Goal: Information Seeking & Learning: Learn about a topic

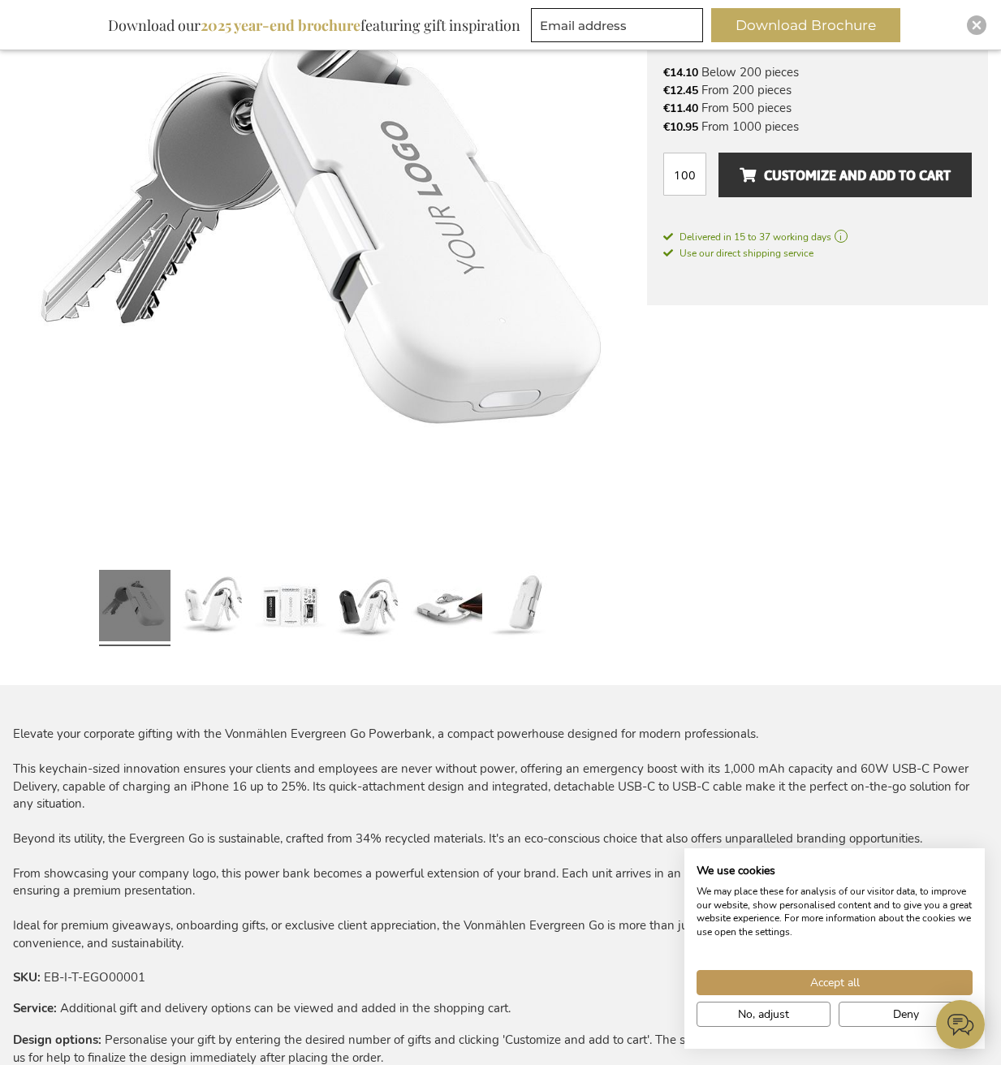
scroll to position [295, 0]
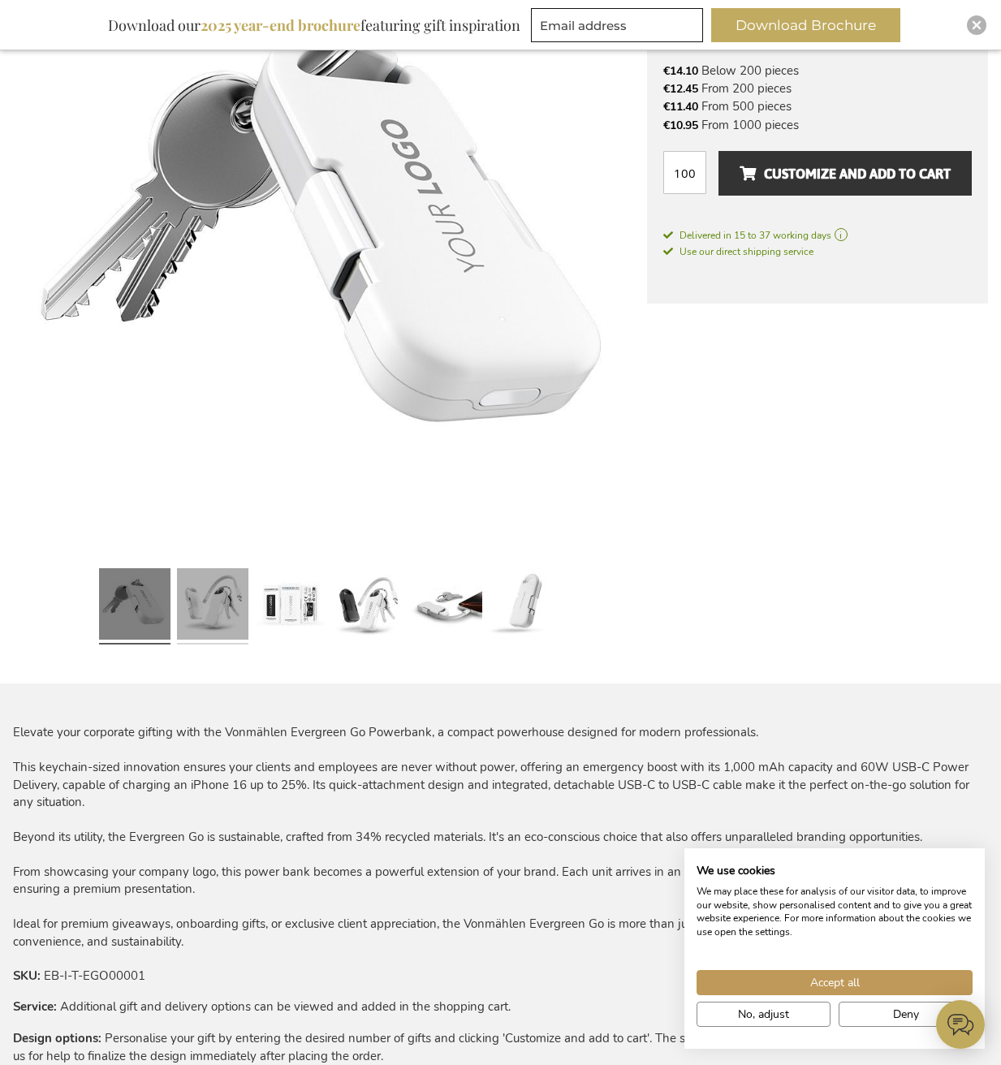
click at [195, 632] on link at bounding box center [212, 606] width 71 height 89
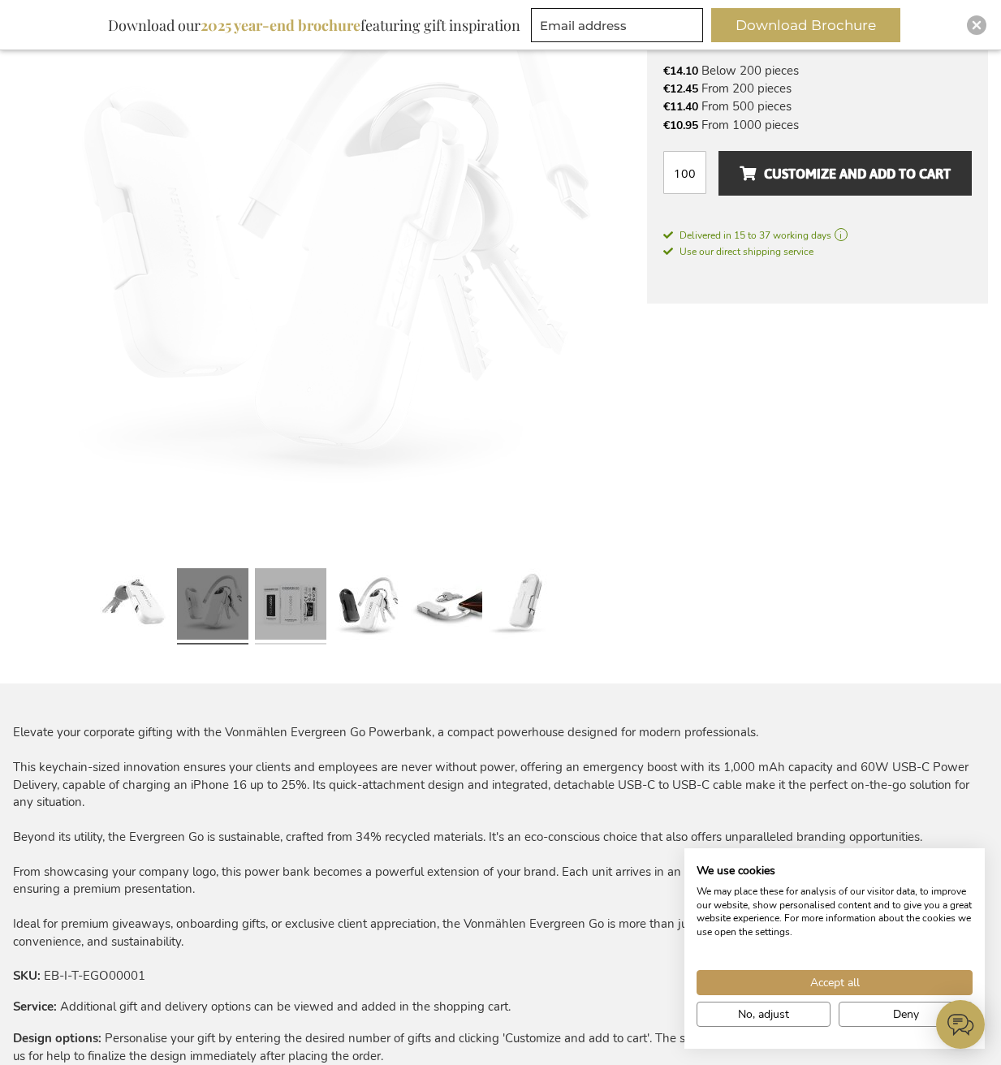
click at [276, 608] on link at bounding box center [290, 606] width 71 height 89
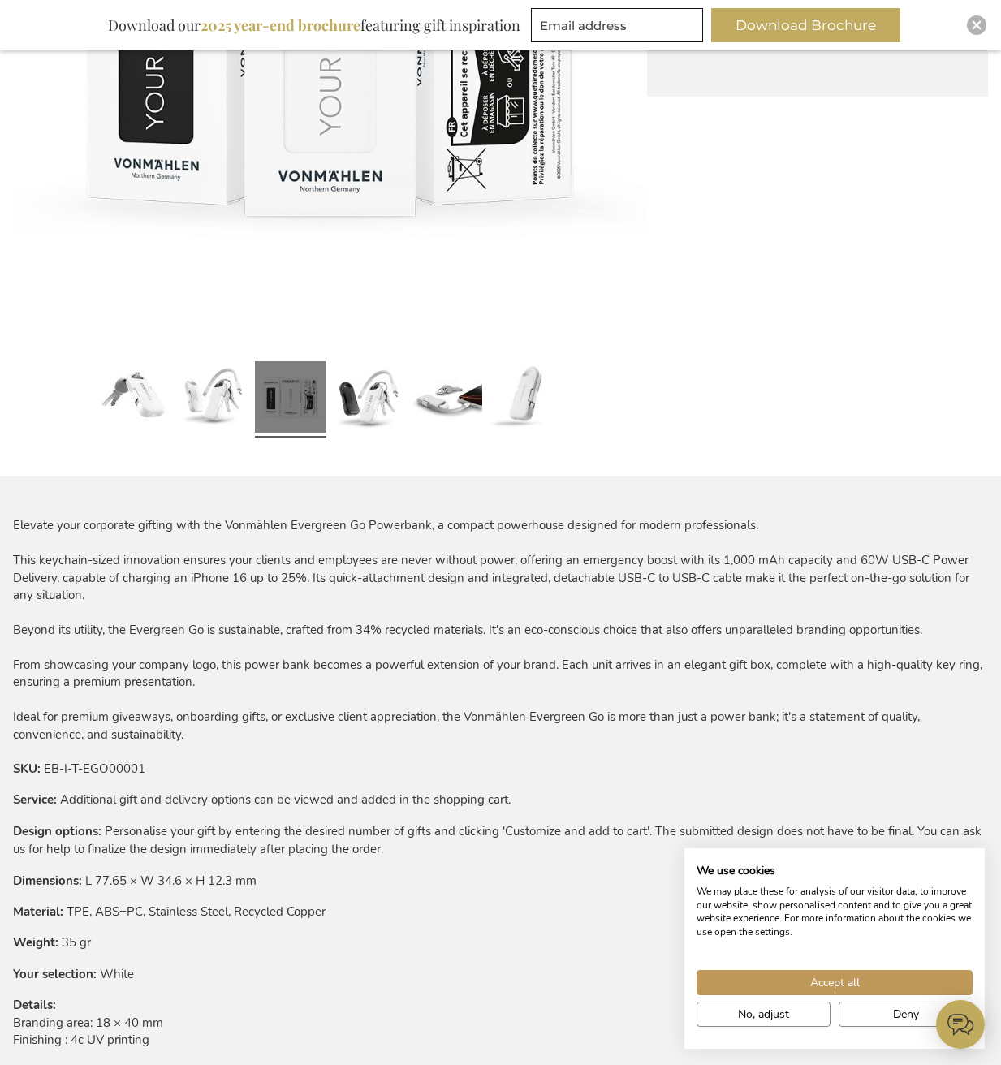
scroll to position [697, 0]
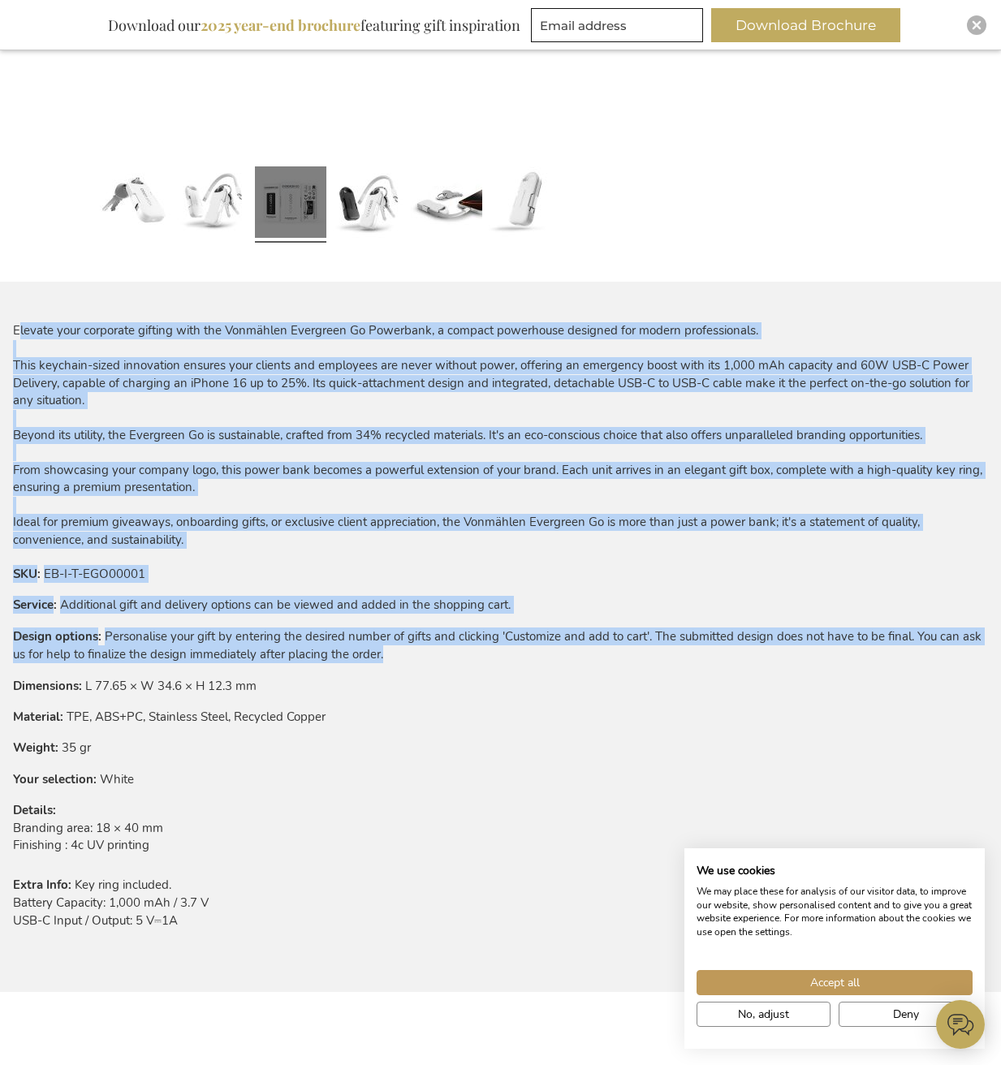
drag, startPoint x: 404, startPoint y: 656, endPoint x: 18, endPoint y: 330, distance: 505.2
click at [18, 330] on div "Elevate your corporate gifting with the Vonmählen Evergreen Go Powerbank, a com…" at bounding box center [500, 666] width 975 height 689
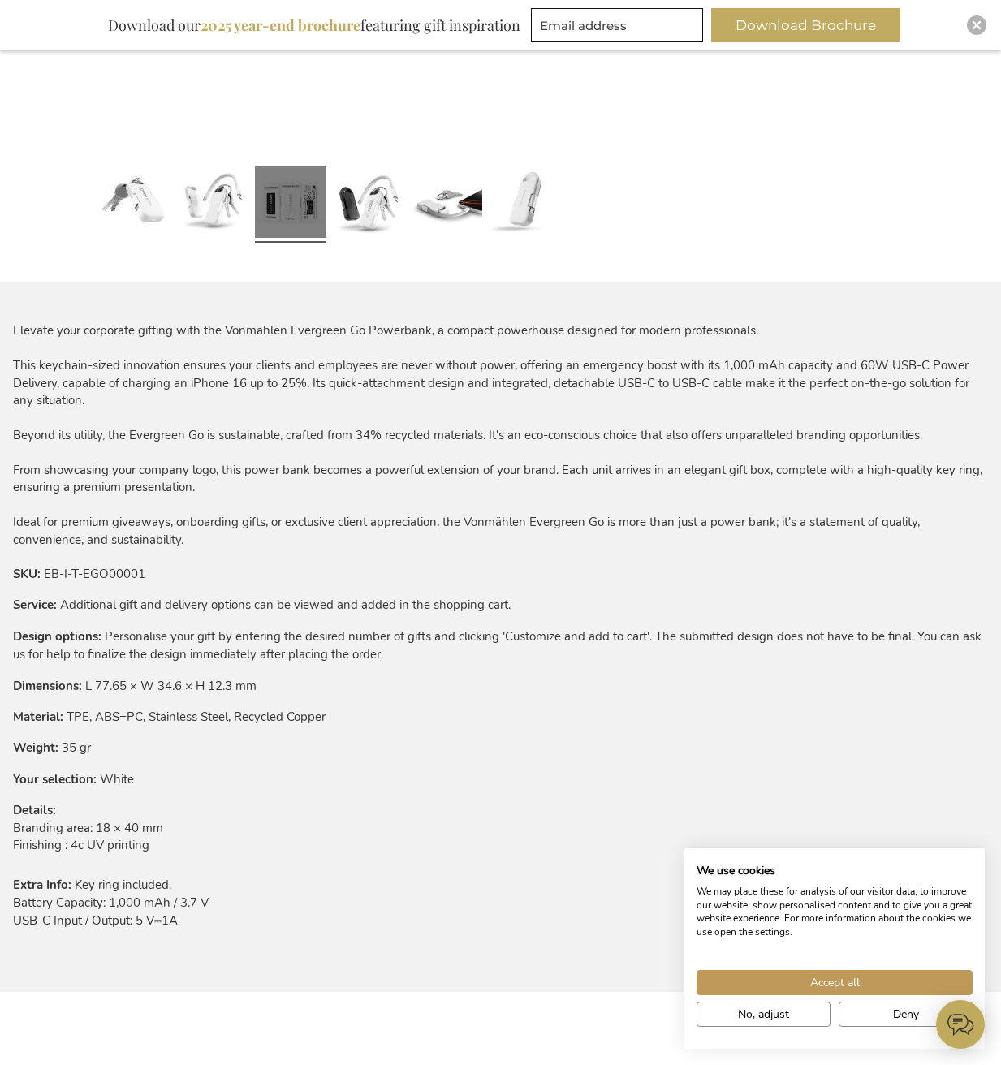
click at [15, 329] on div "Elevate your corporate gifting with the Vonmählen Evergreen Go Powerbank, a com…" at bounding box center [500, 435] width 975 height 226
drag, startPoint x: 429, startPoint y: 331, endPoint x: 291, endPoint y: 332, distance: 138.0
click at [291, 332] on div "Elevate your corporate gifting with the Vonmählen Evergreen Go Powerbank, a com…" at bounding box center [500, 435] width 975 height 226
copy div "Evergreen Go Powerbank"
click at [800, 420] on div "Elevate your corporate gifting with the Vonmählen Evergreen Go Powerbank, a com…" at bounding box center [500, 435] width 975 height 226
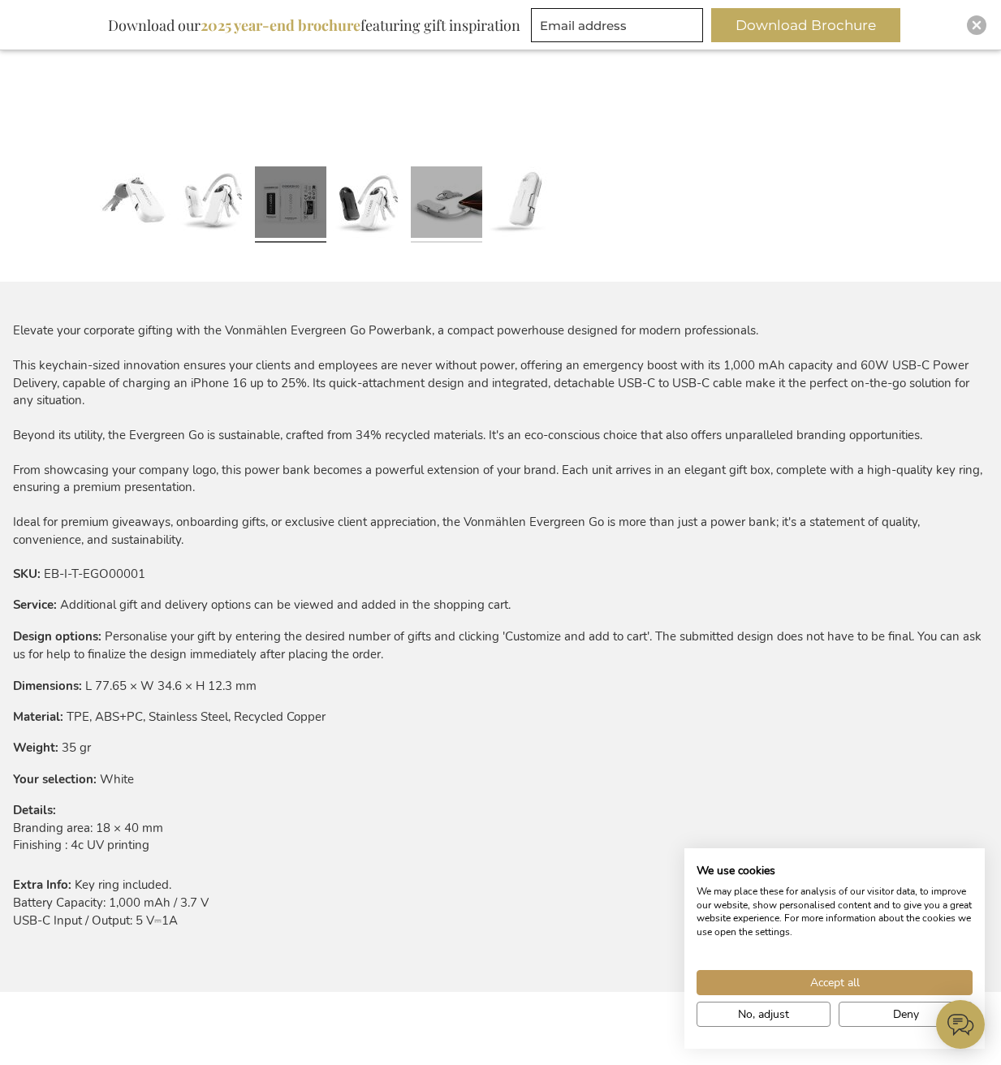
click at [442, 204] on link at bounding box center [446, 204] width 71 height 89
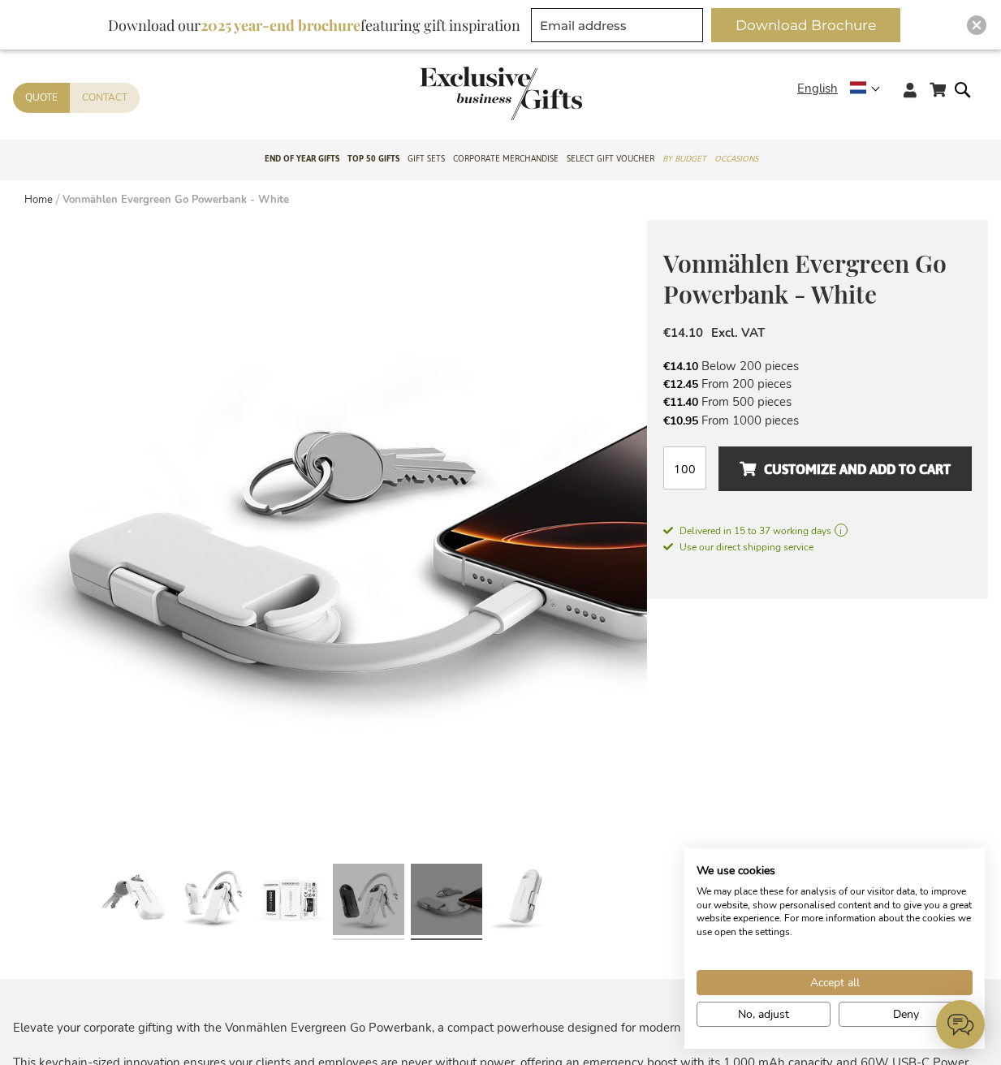
click at [399, 923] on link at bounding box center [368, 901] width 71 height 89
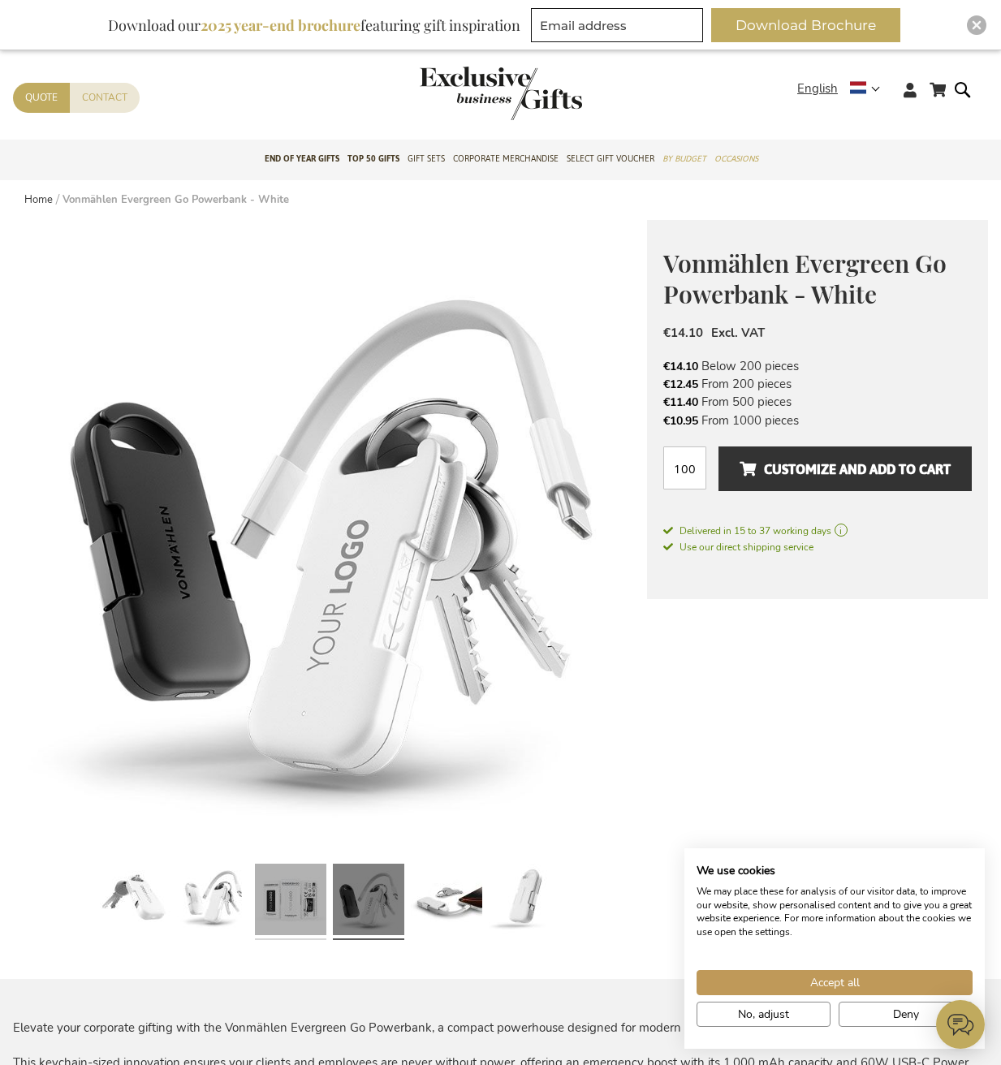
click at [295, 900] on link at bounding box center [290, 901] width 71 height 89
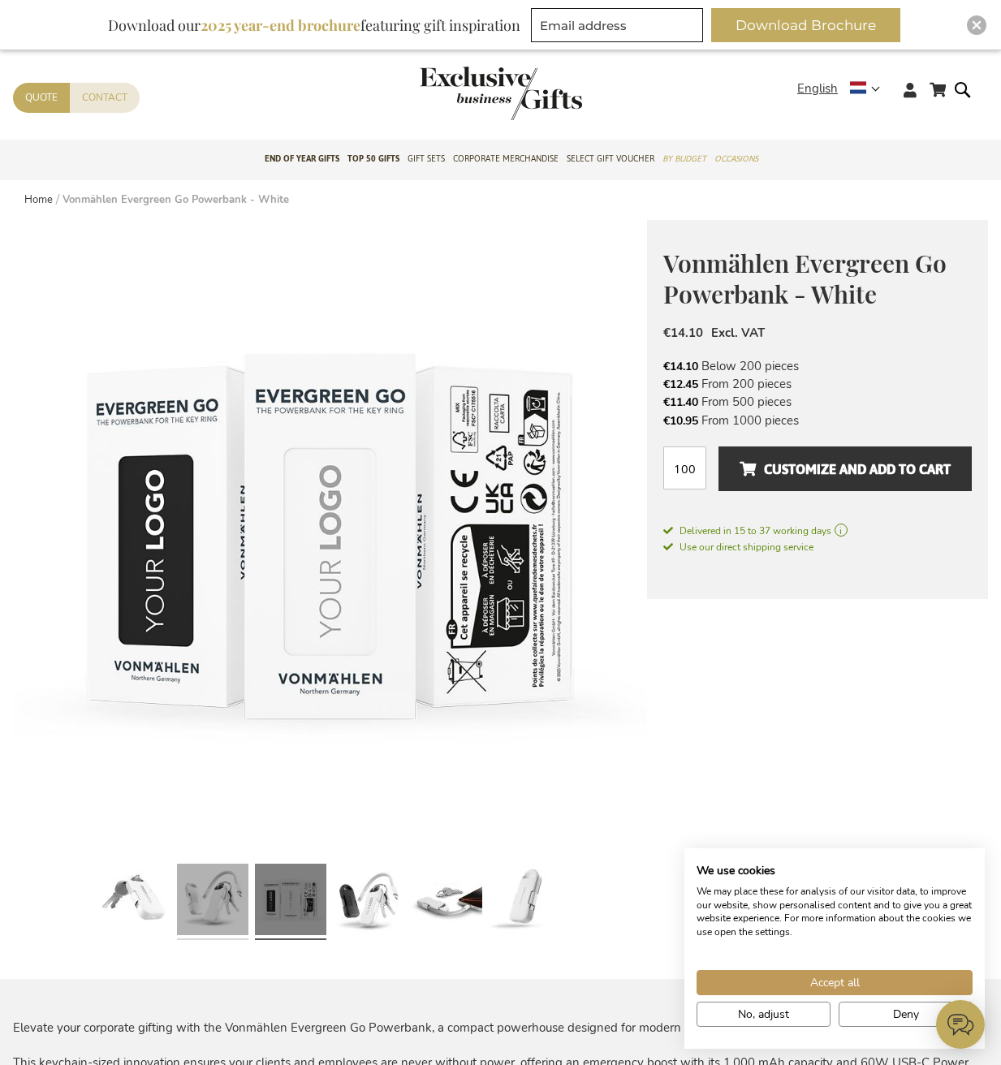
click at [229, 903] on link at bounding box center [212, 901] width 71 height 89
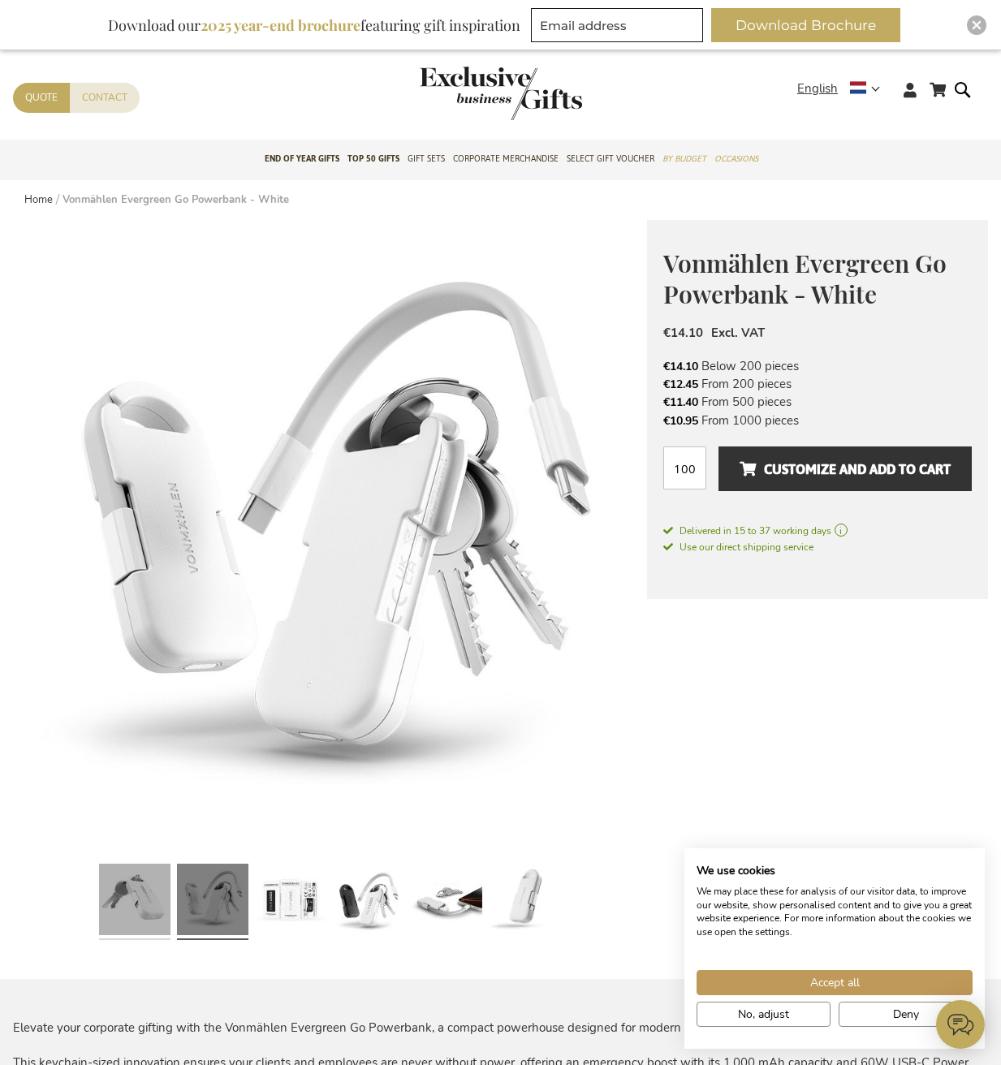
click at [132, 899] on link at bounding box center [134, 901] width 71 height 89
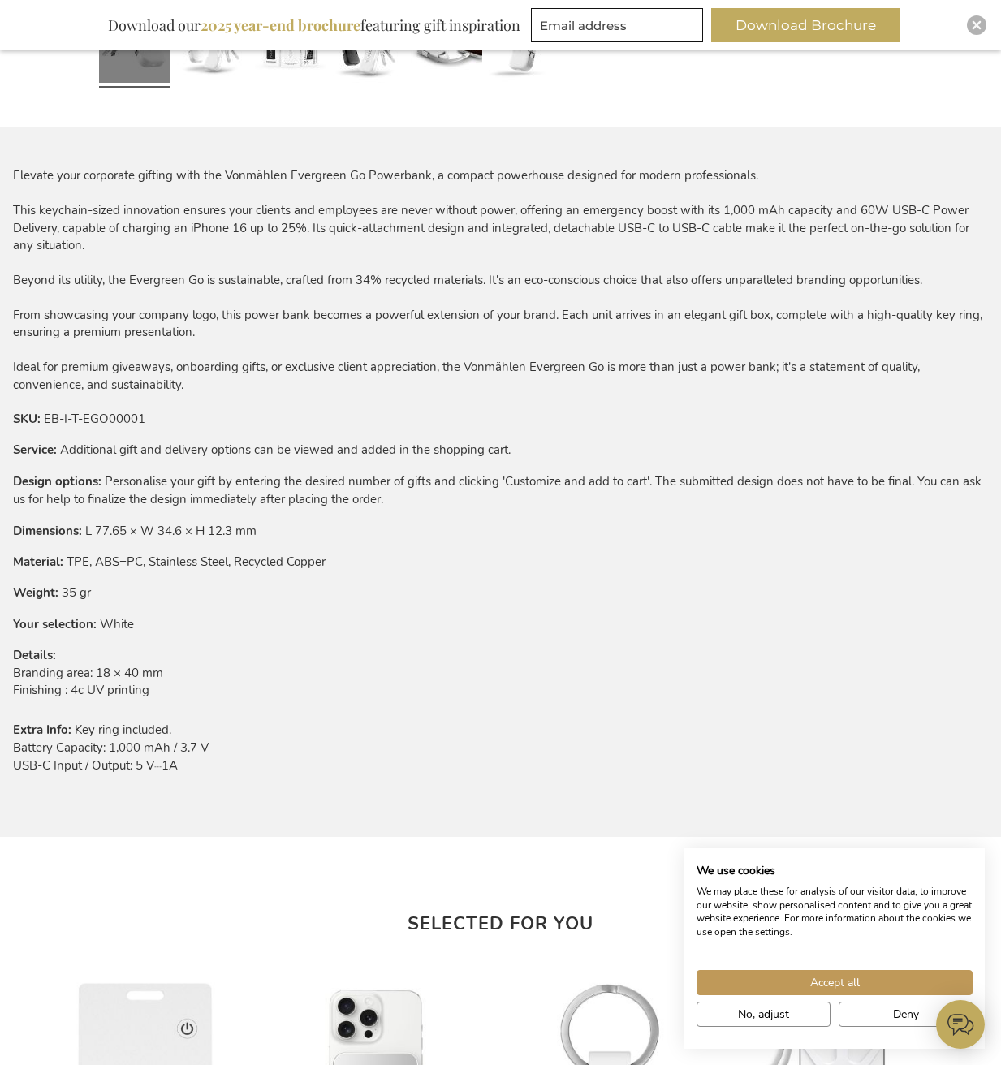
scroll to position [847, 0]
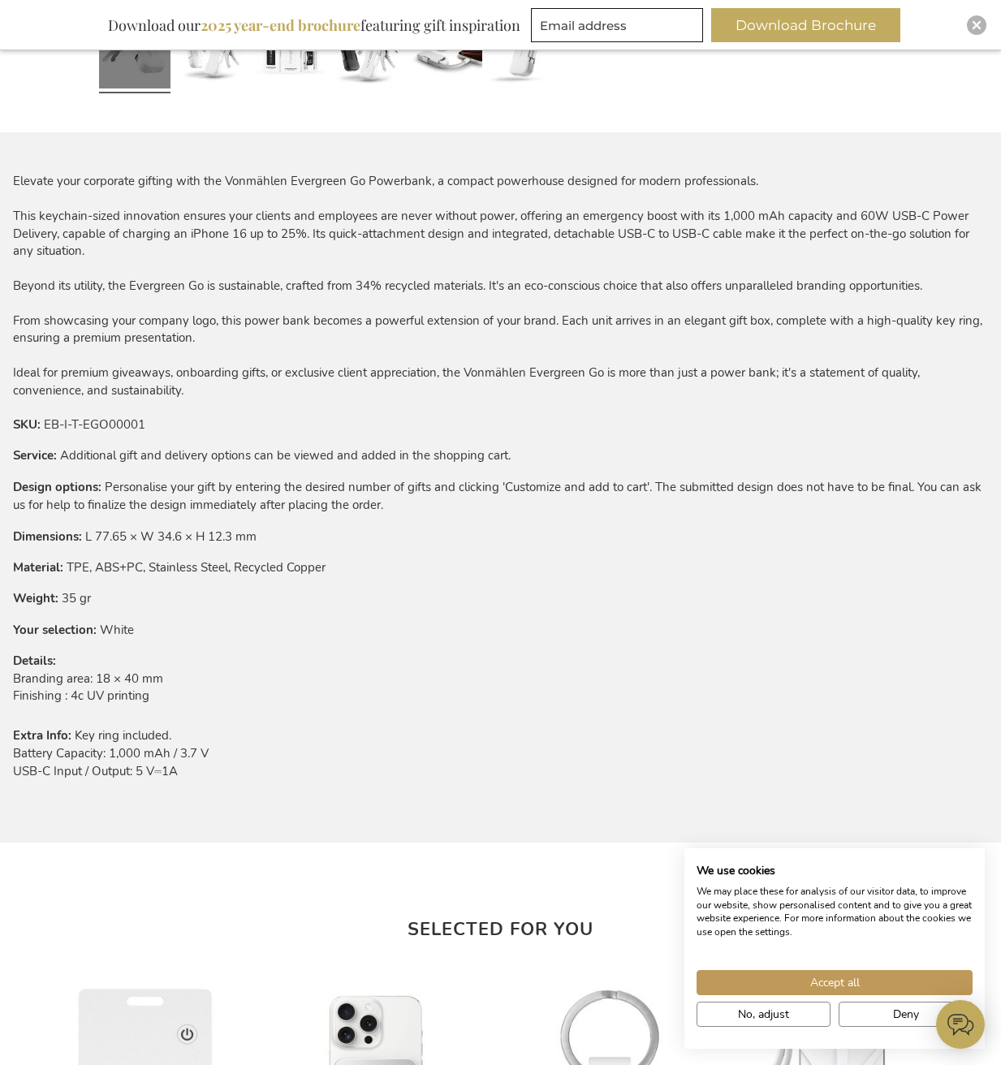
click at [930, 215] on div "Elevate your corporate gifting with the Vonmählen Evergreen Go Powerbank, a com…" at bounding box center [500, 286] width 975 height 226
drag, startPoint x: 856, startPoint y: 215, endPoint x: 58, endPoint y: 240, distance: 798.4
click at [58, 240] on div "Elevate your corporate gifting with the Vonmählen Evergreen Go Powerbank, a com…" at bounding box center [500, 286] width 975 height 226
copy div "60W USB-C Power Delivery"
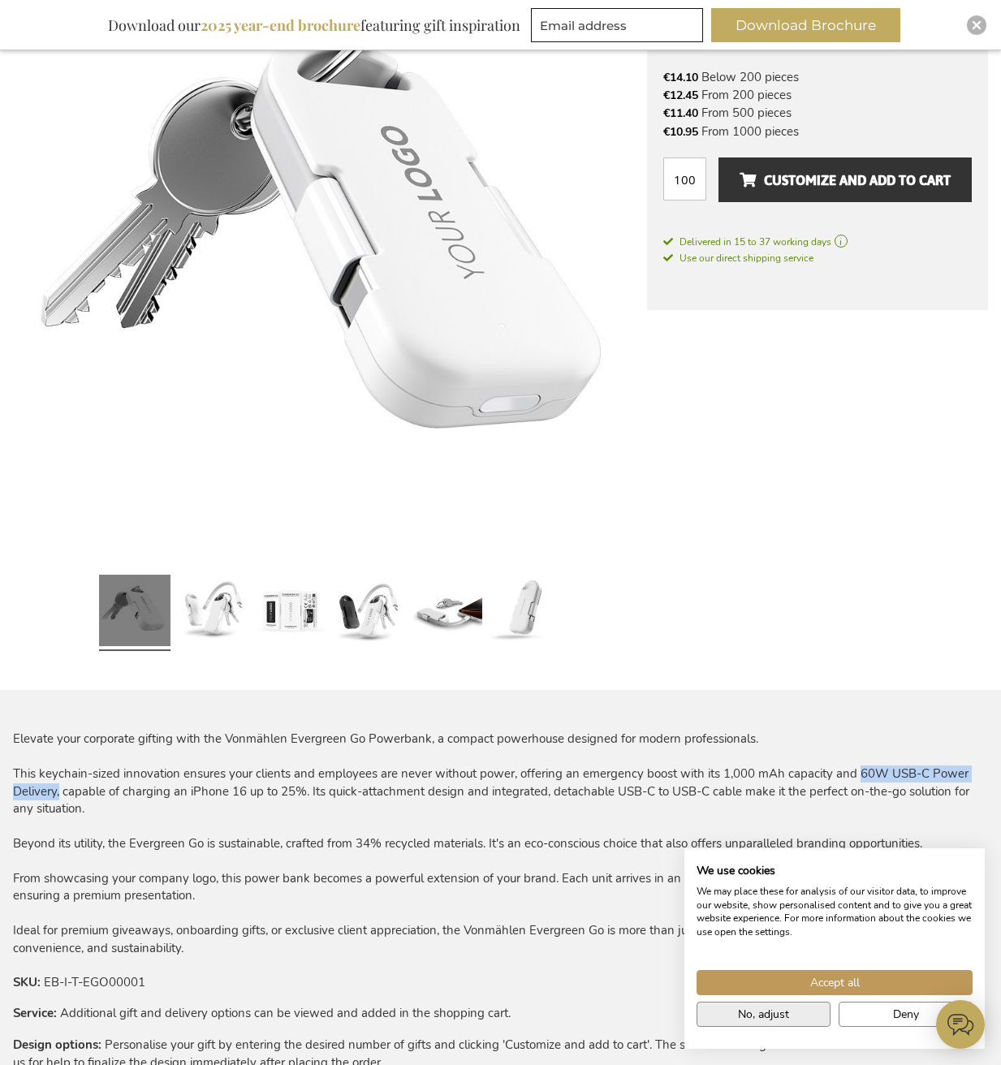
scroll to position [183, 0]
